Goal: Information Seeking & Learning: Find contact information

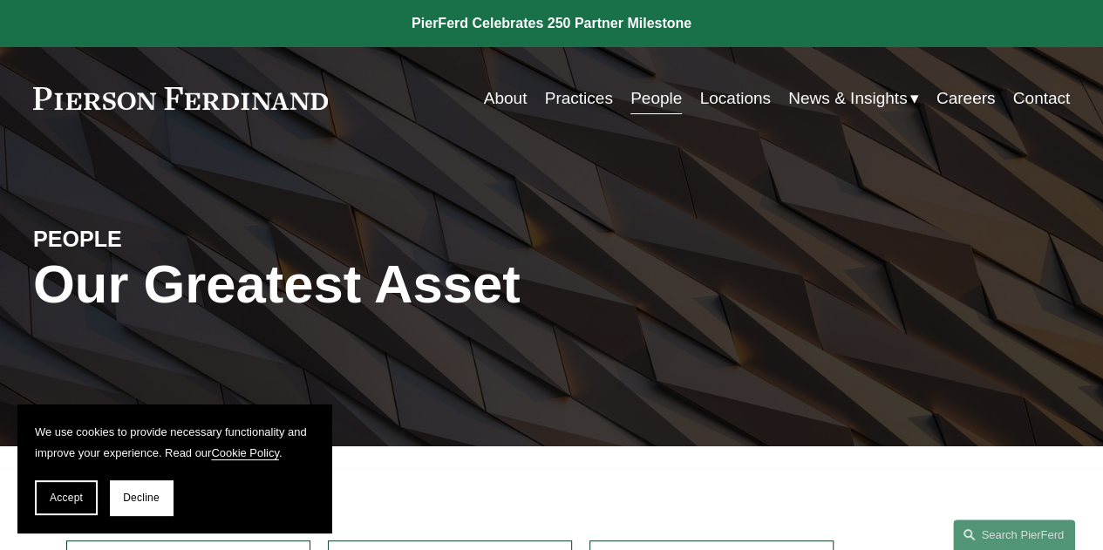
click at [648, 101] on link "People" at bounding box center [656, 98] width 51 height 33
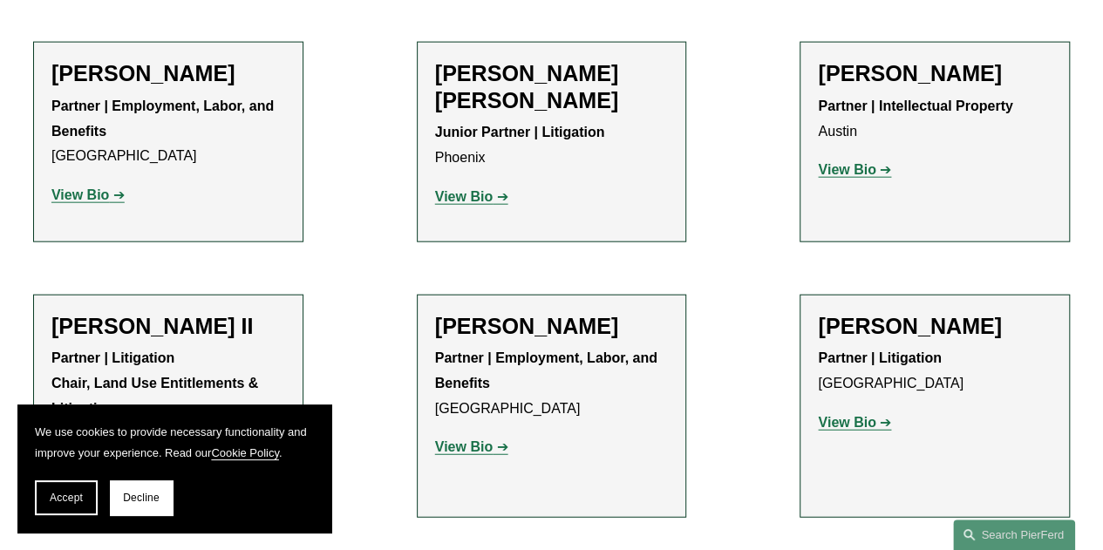
scroll to position [1967, 0]
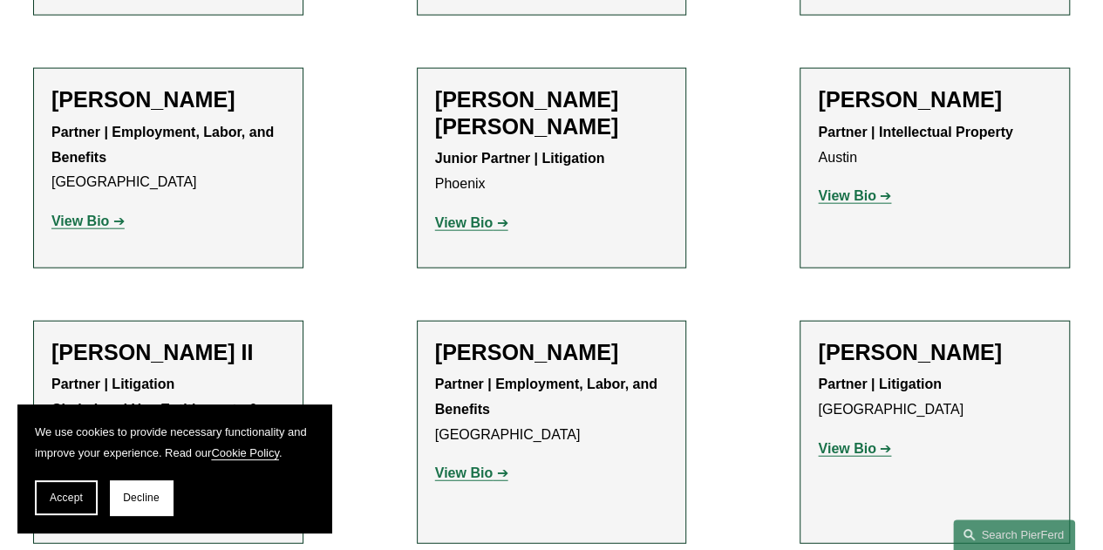
click at [857, 441] on strong "View Bio" at bounding box center [847, 448] width 58 height 15
